Goal: Information Seeking & Learning: Check status

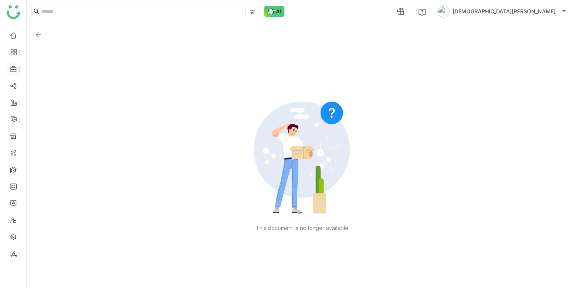
click at [18, 72] on icon at bounding box center [19, 69] width 6 height 6
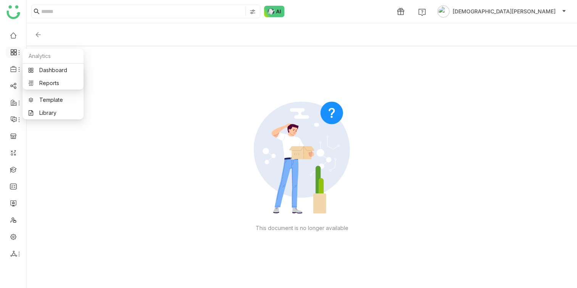
click at [17, 53] on icon at bounding box center [19, 53] width 6 height 6
click at [38, 68] on link "Dashboard" at bounding box center [53, 70] width 50 height 5
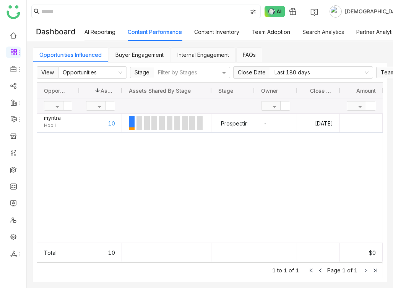
click at [170, 35] on link "Content Performance" at bounding box center [155, 32] width 54 height 6
click at [218, 35] on link "Content Inventory" at bounding box center [216, 32] width 45 height 6
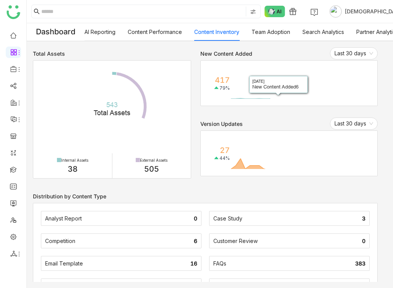
click at [281, 34] on link "Team Adoption" at bounding box center [270, 32] width 39 height 6
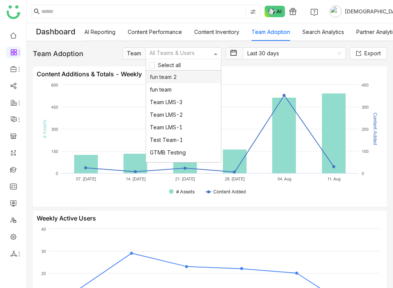
click at [172, 53] on div at bounding box center [179, 54] width 63 height 8
click at [176, 97] on div "Team LMS-3" at bounding box center [183, 102] width 75 height 13
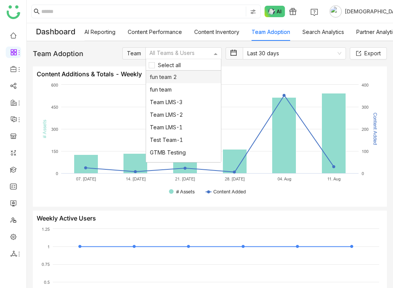
click at [191, 53] on div at bounding box center [179, 54] width 63 height 8
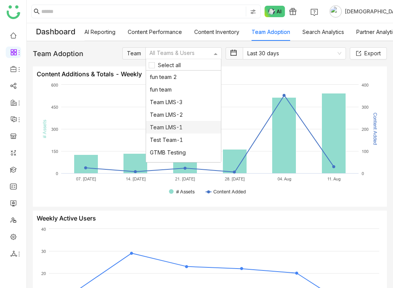
scroll to position [9, 0]
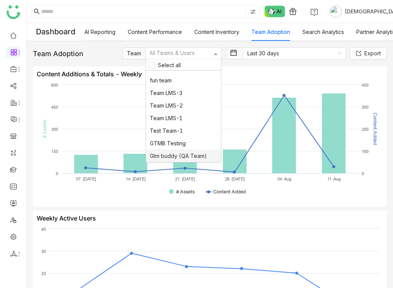
click at [179, 157] on span "Gtm buddy (QA Team)" at bounding box center [178, 156] width 57 height 6
